Goal: Contribute content

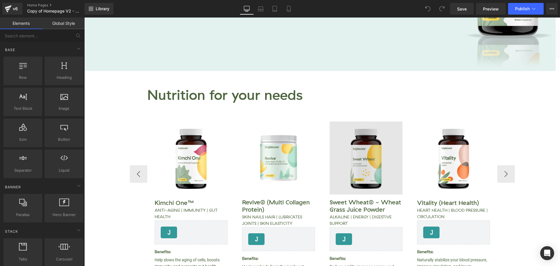
scroll to position [146, 0]
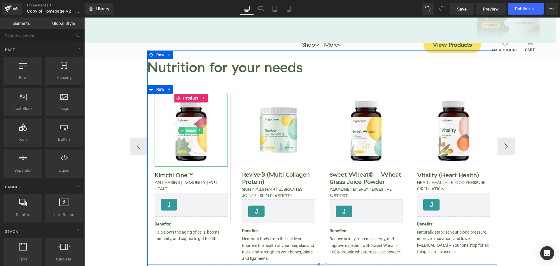
click at [191, 131] on span "Image" at bounding box center [191, 130] width 12 height 7
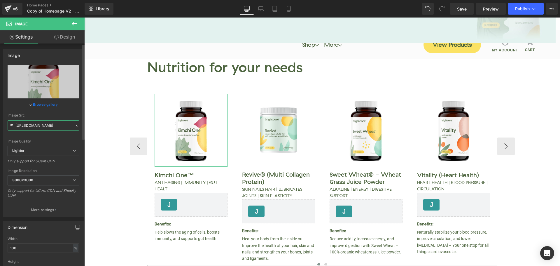
click at [42, 126] on input "[URL][DOMAIN_NAME]" at bounding box center [44, 125] width 72 height 10
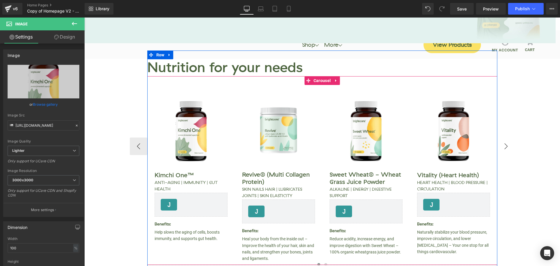
click at [501, 142] on button "›" at bounding box center [505, 145] width 17 height 17
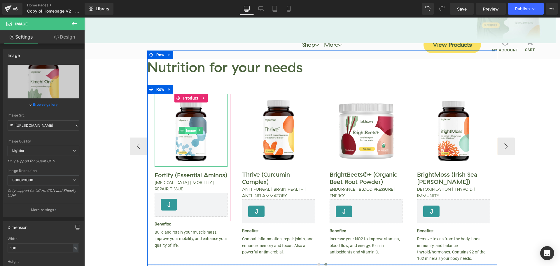
click at [185, 127] on span "Image" at bounding box center [191, 130] width 12 height 7
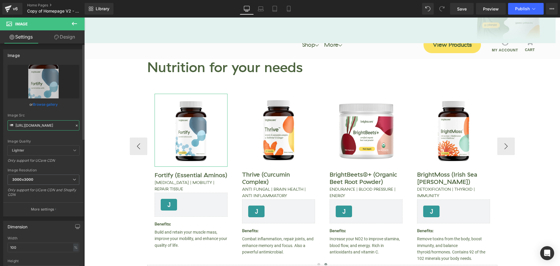
click at [43, 122] on input "[URL][DOMAIN_NAME]" at bounding box center [44, 125] width 72 height 10
click at [50, 127] on input "[URL][DOMAIN_NAME]" at bounding box center [44, 125] width 72 height 10
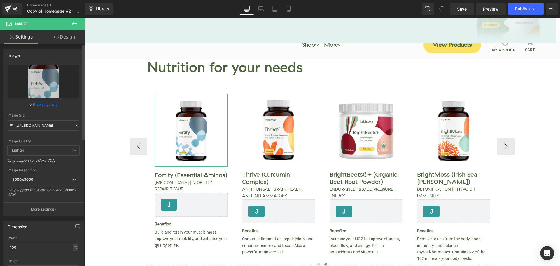
click at [51, 103] on link "Browse gallery" at bounding box center [45, 104] width 25 height 10
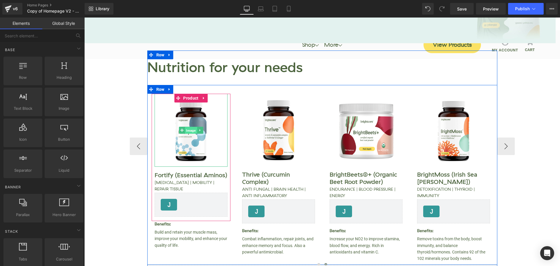
click at [188, 131] on span "Image" at bounding box center [191, 130] width 12 height 7
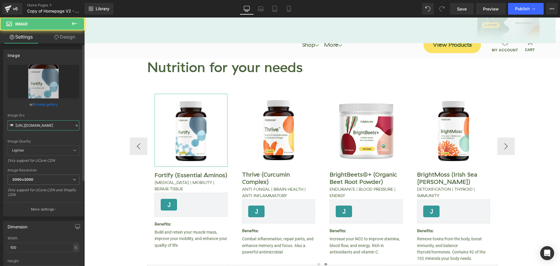
click at [43, 126] on input "[URL][DOMAIN_NAME]" at bounding box center [44, 125] width 72 height 10
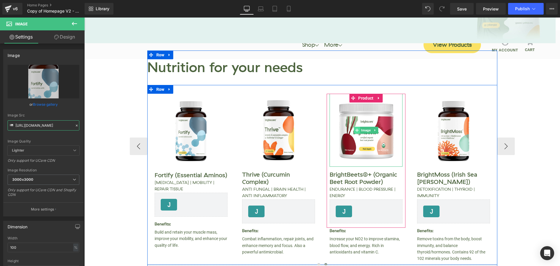
drag, startPoint x: 365, startPoint y: 131, endPoint x: 357, endPoint y: 132, distance: 8.5
click at [365, 131] on span "Image" at bounding box center [366, 130] width 12 height 7
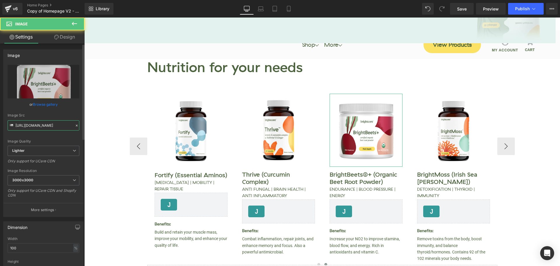
click at [45, 125] on input "[URL][DOMAIN_NAME]" at bounding box center [44, 125] width 72 height 10
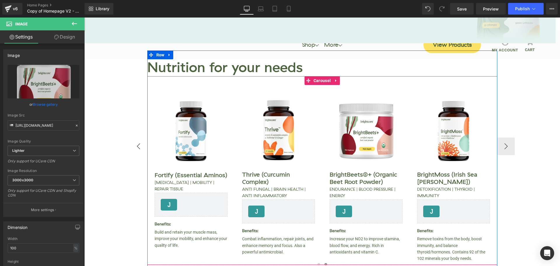
click at [134, 144] on button "‹" at bounding box center [138, 145] width 17 height 17
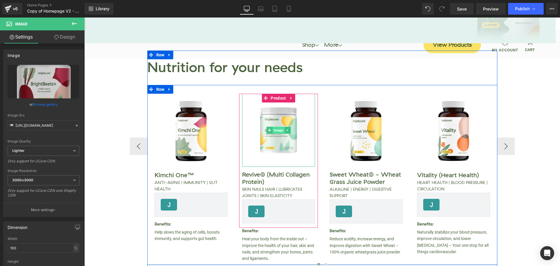
click at [280, 130] on span "Image" at bounding box center [278, 130] width 12 height 7
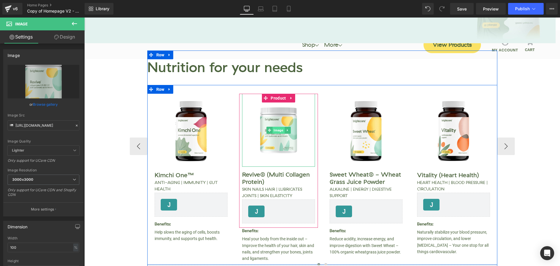
click at [275, 132] on span "Image" at bounding box center [278, 130] width 12 height 7
click at [275, 130] on span "Image" at bounding box center [278, 130] width 12 height 7
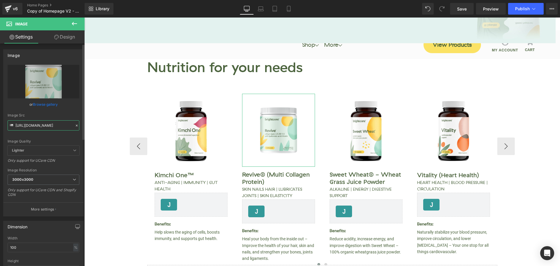
click at [31, 124] on input "[URL][DOMAIN_NAME]" at bounding box center [44, 125] width 72 height 10
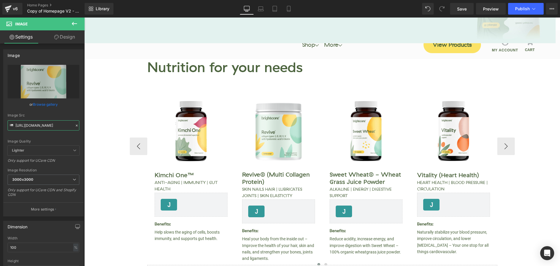
type input "[URL][DOMAIN_NAME]"
click at [64, 135] on div "Image Quality Lighter Lightest Lighter Lighter Lightest Only support for UCare …" at bounding box center [44, 105] width 72 height 81
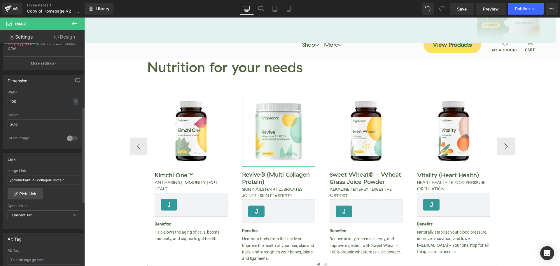
scroll to position [175, 0]
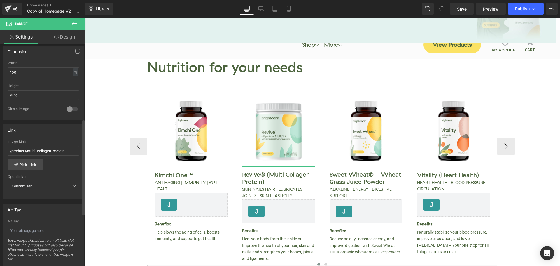
click at [70, 162] on div "/products/multi-collagen-protein Image Link /products/multi-collagen-protein Pi…" at bounding box center [43, 169] width 80 height 60
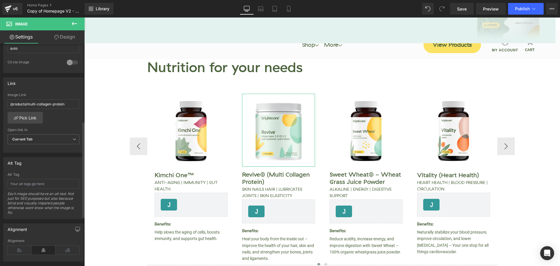
scroll to position [292, 0]
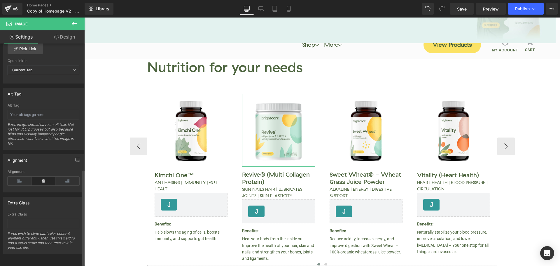
click at [54, 161] on div "Alignment" at bounding box center [43, 159] width 80 height 11
drag, startPoint x: 56, startPoint y: 160, endPoint x: 48, endPoint y: 160, distance: 7.9
click at [48, 160] on div "Alignment" at bounding box center [43, 159] width 80 height 11
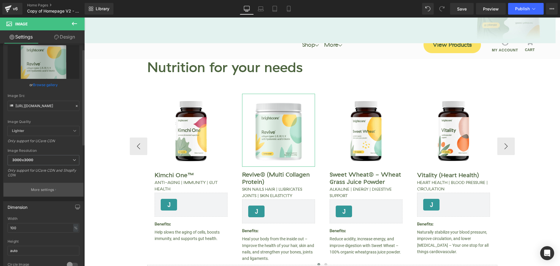
scroll to position [0, 0]
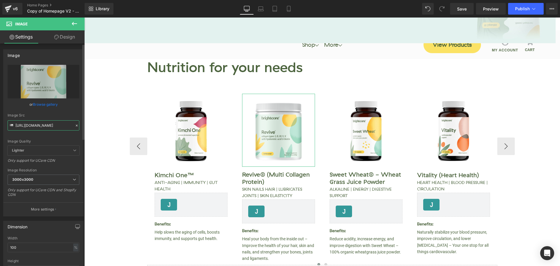
click at [57, 125] on input "[URL][DOMAIN_NAME]" at bounding box center [44, 125] width 72 height 10
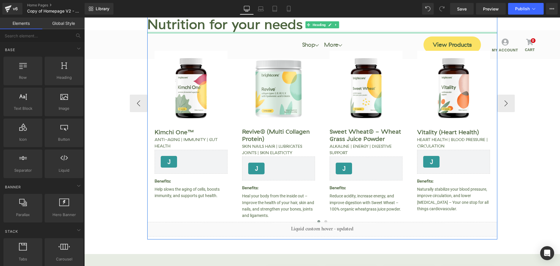
scroll to position [204, 0]
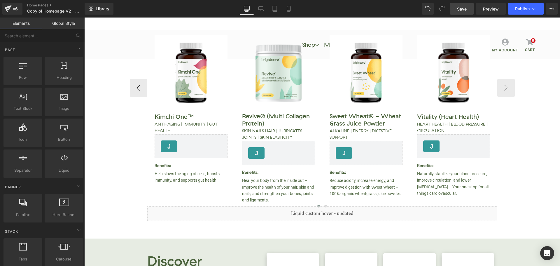
click at [470, 13] on link "Save" at bounding box center [462, 9] width 24 height 12
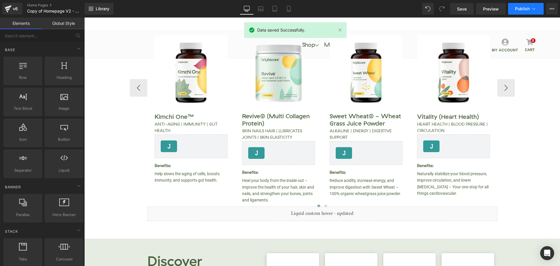
click at [520, 10] on span "Publish" at bounding box center [522, 8] width 15 height 5
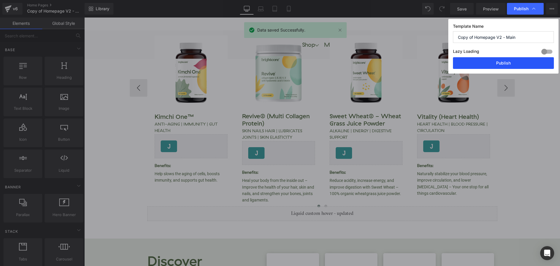
click at [518, 67] on button "Publish" at bounding box center [503, 63] width 101 height 12
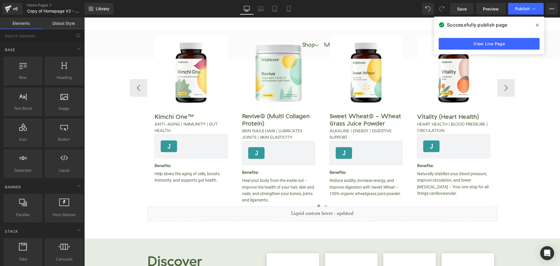
click at [537, 24] on icon at bounding box center [537, 25] width 3 height 5
